Goal: Task Accomplishment & Management: Use online tool/utility

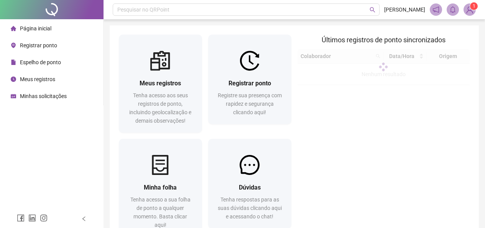
click at [43, 45] on span "Registrar ponto" at bounding box center [38, 45] width 37 height 6
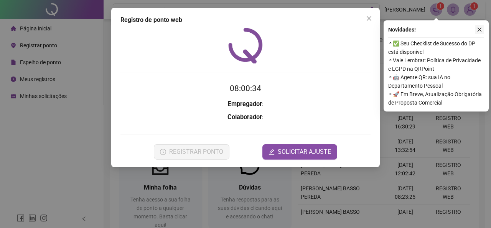
click at [479, 28] on icon "close" at bounding box center [479, 29] width 5 height 5
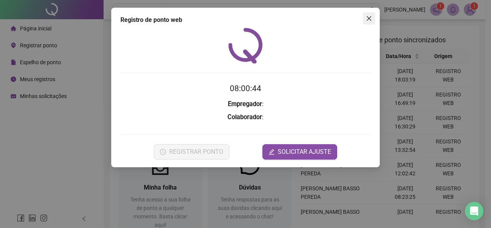
click at [371, 17] on icon "close" at bounding box center [369, 18] width 5 height 5
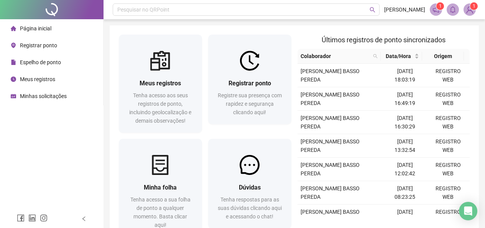
click at [28, 43] on span "Registrar ponto" at bounding box center [38, 45] width 37 height 6
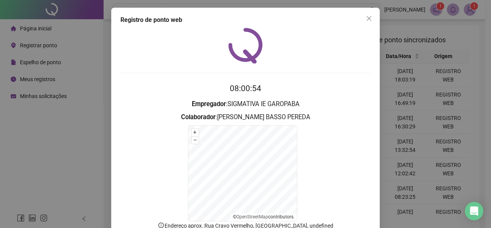
scroll to position [38, 0]
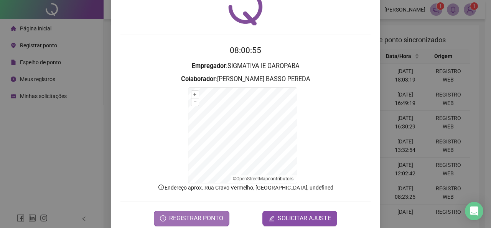
click at [215, 215] on span "REGISTRAR PONTO" at bounding box center [196, 217] width 54 height 9
